Goal: Task Accomplishment & Management: Manage account settings

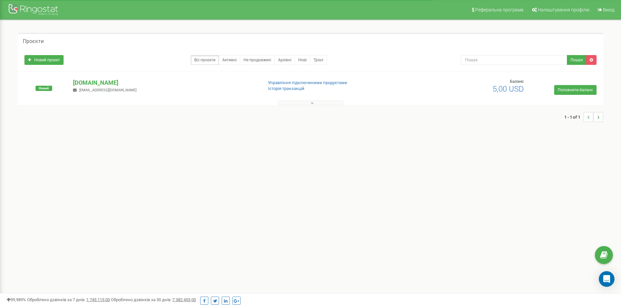
drag, startPoint x: 478, startPoint y: 140, endPoint x: 442, endPoint y: 140, distance: 35.9
click at [478, 140] on div "Проєкти Новий проєкт Всі проєкти Активні Не продовжені Архівні [GEOGRAPHIC_DATA…" at bounding box center [310, 81] width 611 height 122
click at [566, 10] on span "Налаштування профілю" at bounding box center [564, 9] width 52 height 5
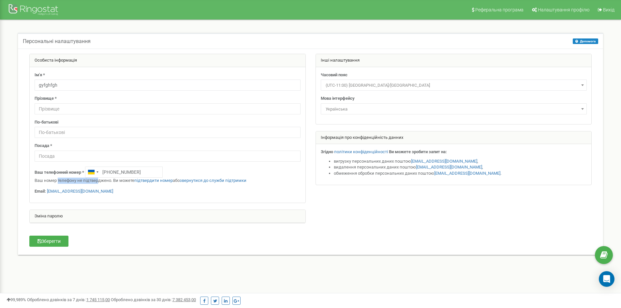
drag, startPoint x: 58, startPoint y: 182, endPoint x: 98, endPoint y: 182, distance: 40.8
click at [98, 182] on p "Ваш номер телефону не підтверджено. Ви можете підтвердити номер або звернутися …" at bounding box center [168, 181] width 266 height 6
click at [146, 182] on link "підтвердити номер" at bounding box center [153, 180] width 38 height 5
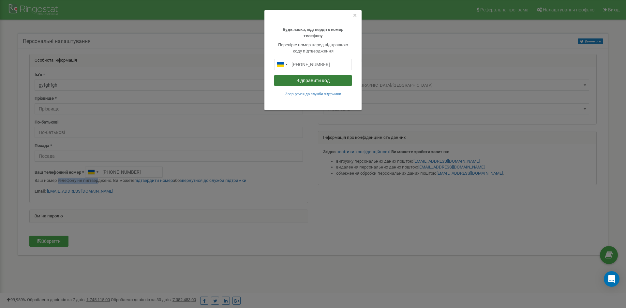
click at [300, 84] on button "Відправити код" at bounding box center [313, 80] width 78 height 11
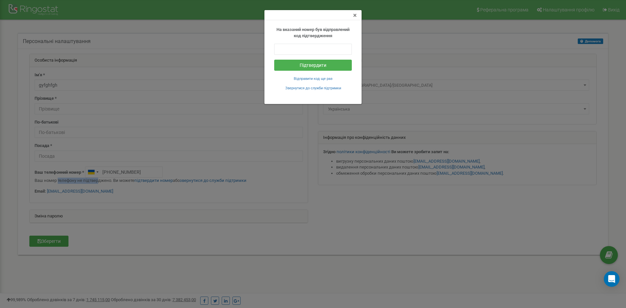
click at [355, 13] on span "×" at bounding box center [355, 15] width 4 height 8
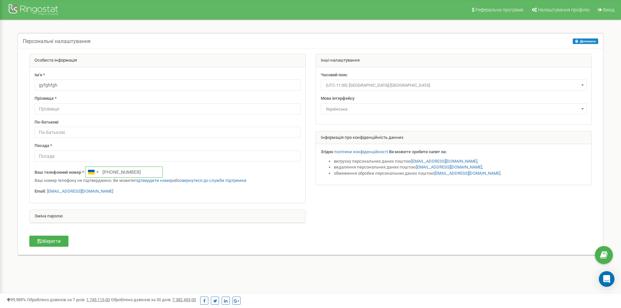
click at [143, 172] on input "[PHONE_NUMBER]" at bounding box center [124, 172] width 78 height 11
paste input "+639150748572"
click at [111, 170] on input "+639150748572" at bounding box center [124, 172] width 78 height 11
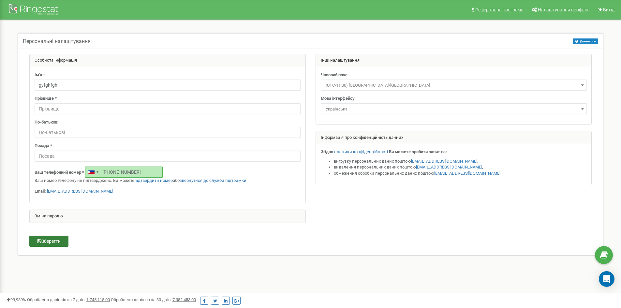
type input "+639150748572"
drag, startPoint x: 63, startPoint y: 241, endPoint x: 80, endPoint y: 227, distance: 21.3
click at [80, 227] on form "Особиста інформація Ім'я * gyfghfgh Прізвище * По-батькові Посада * +6391507485…" at bounding box center [310, 145] width 572 height 182
click at [110, 200] on div "Ім'я * gyfghfgh Прізвище * По-батькові Посада * Ваш телефонний номер * +6391507…" at bounding box center [168, 135] width 276 height 136
click at [145, 180] on link "підтвердити номер" at bounding box center [153, 180] width 38 height 5
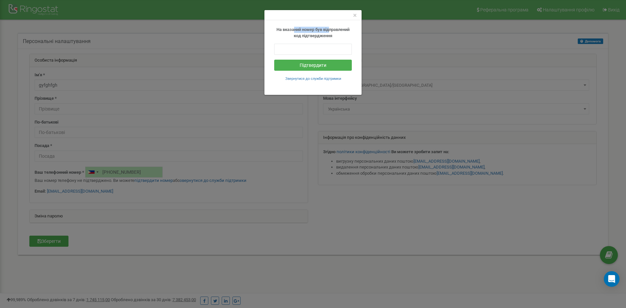
drag, startPoint x: 294, startPoint y: 31, endPoint x: 330, endPoint y: 27, distance: 35.5
click at [330, 27] on p "На вказаний номер був відправлений код підтвердження" at bounding box center [313, 33] width 78 height 12
click at [323, 38] on b "На вказаний номер був відправлений код підтвердження" at bounding box center [312, 32] width 73 height 11
click at [318, 47] on input "text" at bounding box center [313, 49] width 78 height 11
click at [354, 17] on span "×" at bounding box center [355, 15] width 4 height 8
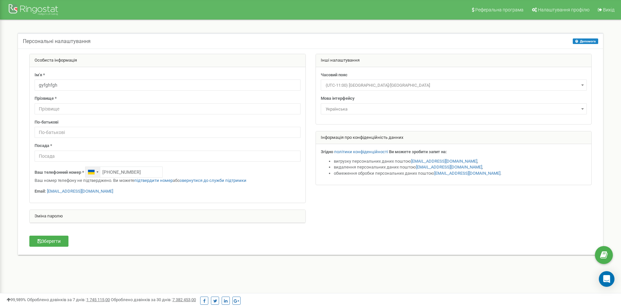
click at [96, 174] on div "Telephone country code" at bounding box center [92, 172] width 15 height 10
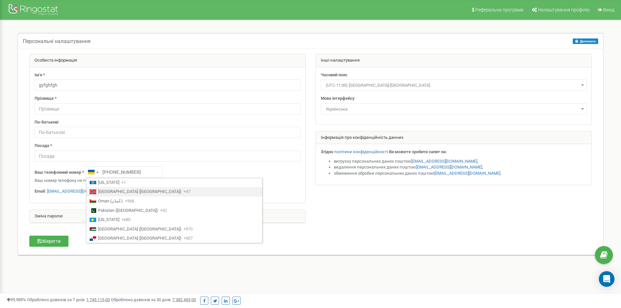
scroll to position [1577, 0]
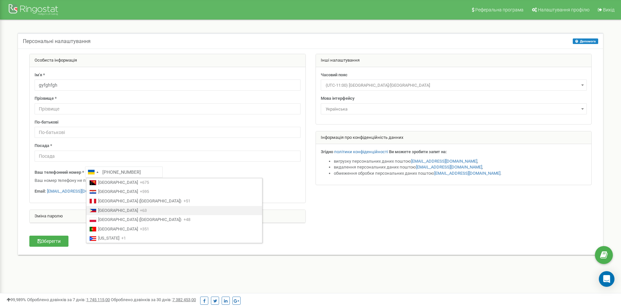
click at [100, 211] on span "[GEOGRAPHIC_DATA]" at bounding box center [118, 211] width 40 height 6
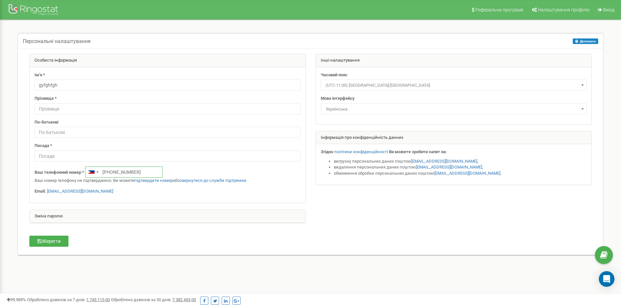
click at [107, 171] on input "[PHONE_NUMBER]" at bounding box center [124, 172] width 78 height 11
drag, startPoint x: 103, startPoint y: 171, endPoint x: 150, endPoint y: 170, distance: 46.3
click at [150, 170] on input "[PHONE_NUMBER]" at bounding box center [124, 172] width 78 height 11
paste input "[PHONE_NUMBER]"
click at [111, 171] on input "[PHONE_NUMBER]" at bounding box center [124, 172] width 78 height 11
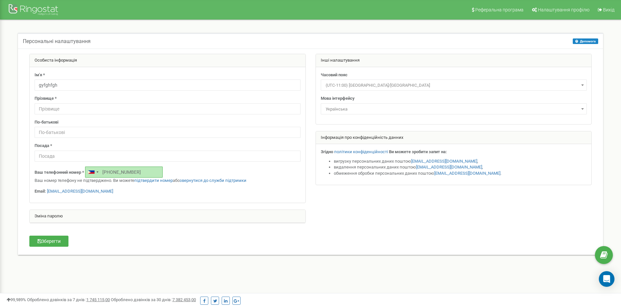
type input "[PHONE_NUMBER]"
click at [162, 176] on div "Ваш телефонний номер * [PHONE_NUMBER] Ваш номер телефону не підтверджено. Ви мо…" at bounding box center [168, 175] width 266 height 17
click at [151, 173] on input "[PHONE_NUMBER]" at bounding box center [124, 172] width 78 height 11
click at [142, 178] on link "підтвердити номер" at bounding box center [153, 180] width 38 height 5
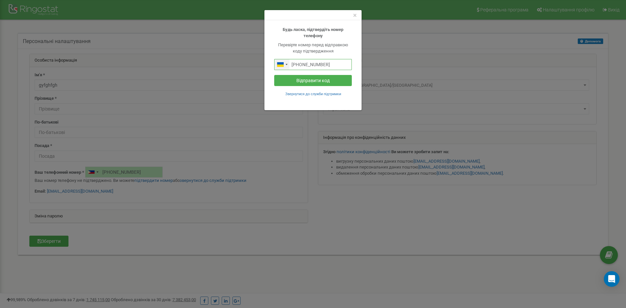
drag, startPoint x: 339, startPoint y: 65, endPoint x: 285, endPoint y: 63, distance: 54.8
click at [284, 63] on div "[PHONE_NUMBER]" at bounding box center [313, 64] width 78 height 11
paste input "+639150748572"
click at [305, 67] on input "+639150748572" at bounding box center [313, 64] width 78 height 11
type input "+639150748572"
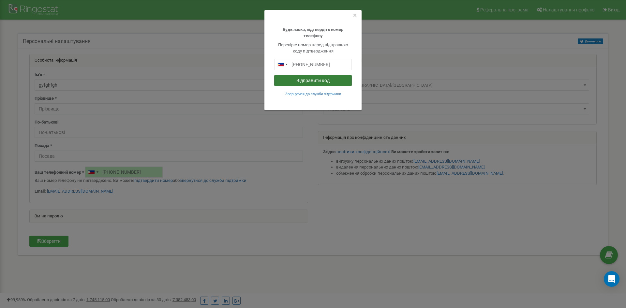
click at [309, 80] on button "Відправити код" at bounding box center [313, 80] width 78 height 11
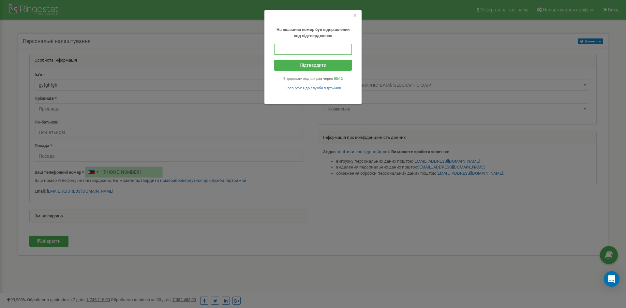
paste input "805199"
type input "805199"
click at [314, 67] on button "Підтвердити" at bounding box center [313, 65] width 78 height 11
